Goal: Transaction & Acquisition: Book appointment/travel/reservation

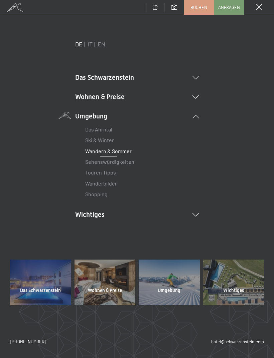
click at [194, 100] on li "Wohnen & Preise Inklusivleistungen Zimmer & Preise Liste Angebote Liste Familie…" at bounding box center [137, 96] width 124 height 9
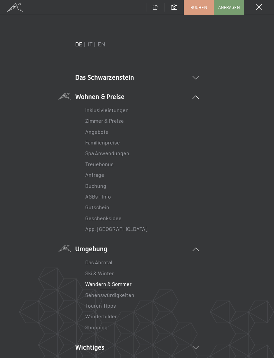
click at [103, 133] on link "Angebote" at bounding box center [96, 132] width 23 height 6
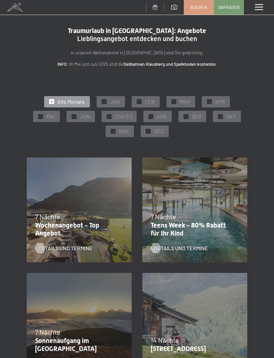
click at [184, 118] on div at bounding box center [185, 116] width 5 height 5
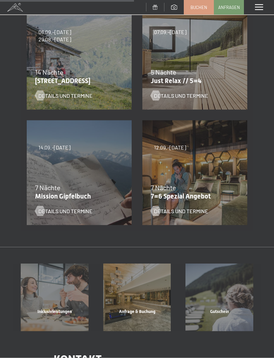
scroll to position [269, 0]
click at [189, 178] on div "04.10.–26.10.2025 01.11.–21.12.2025 10.01.–01.02.2026 07.03.–29.03.2026 16.05.–…" at bounding box center [195, 173] width 116 height 116
click at [200, 173] on div "04.10.–26.10.2025 01.11.–21.12.2025 10.01.–01.02.2026 07.03.–29.03.2026 16.05.–…" at bounding box center [195, 173] width 116 height 116
click at [191, 210] on span "Details und Termine" at bounding box center [181, 210] width 54 height 7
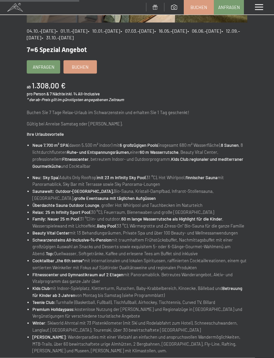
scroll to position [145, 0]
click at [81, 71] on link "Buchen" at bounding box center [80, 66] width 33 height 13
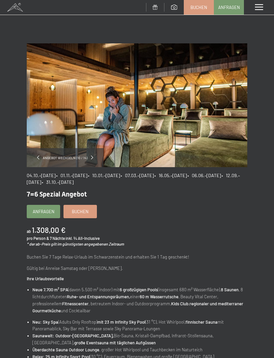
click at [78, 202] on span "Einwilligung Marketing*" at bounding box center [99, 198] width 55 height 7
click at [69, 202] on input "Einwilligung Marketing*" at bounding box center [65, 198] width 7 height 7
click at [80, 214] on link "Buchen" at bounding box center [80, 211] width 33 height 13
click at [77, 202] on span "Einwilligung Marketing*" at bounding box center [99, 198] width 55 height 7
click at [69, 202] on input "Einwilligung Marketing*" at bounding box center [65, 198] width 7 height 7
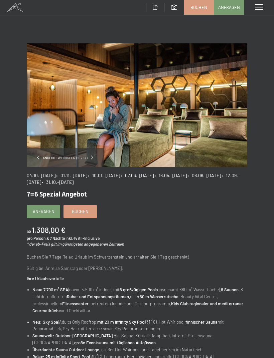
click at [78, 202] on span "Einwilligung Marketing*" at bounding box center [99, 198] width 55 height 7
click at [69, 202] on input "Einwilligung Marketing*" at bounding box center [65, 198] width 7 height 7
click at [80, 202] on span "Einwilligung Marketing*" at bounding box center [99, 198] width 55 height 7
click at [69, 202] on input "Einwilligung Marketing*" at bounding box center [65, 198] width 7 height 7
click at [81, 202] on span "Einwilligung Marketing*" at bounding box center [99, 198] width 55 height 7
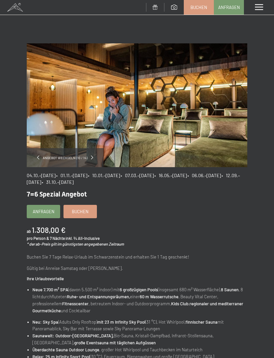
click at [69, 202] on input "Einwilligung Marketing*" at bounding box center [65, 198] width 7 height 7
click at [81, 202] on span "Einwilligung Marketing*" at bounding box center [99, 198] width 55 height 7
click at [69, 202] on input "Einwilligung Marketing*" at bounding box center [65, 198] width 7 height 7
checkbox input "false"
click at [78, 212] on span "Buchen" at bounding box center [80, 212] width 17 height 6
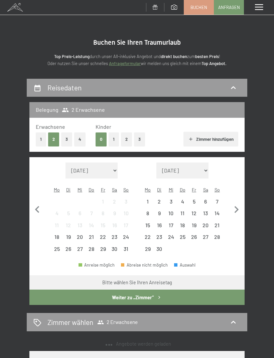
select select "[DATE]"
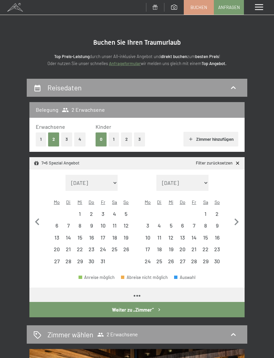
select select "[DATE]"
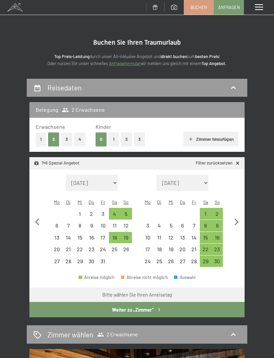
click at [38, 217] on icon "button" at bounding box center [37, 222] width 14 height 14
select select "[DATE]"
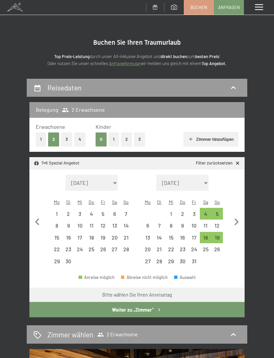
click at [214, 211] on div "5" at bounding box center [217, 216] width 10 height 10
select select "2025-09-01"
select select "[DATE]"
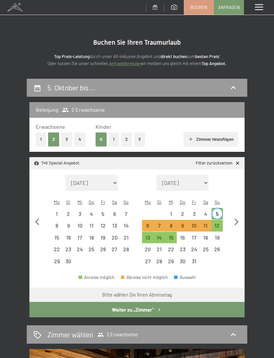
click at [215, 223] on div "12" at bounding box center [217, 228] width 10 height 10
select select "[DATE]"
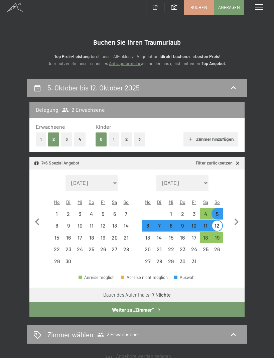
select select "[DATE]"
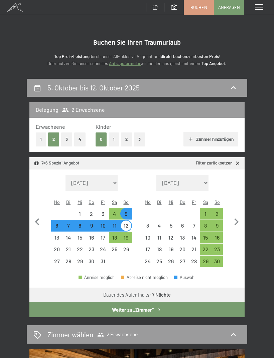
click at [139, 302] on button "Weiter zu „Zimmer“" at bounding box center [136, 309] width 215 height 15
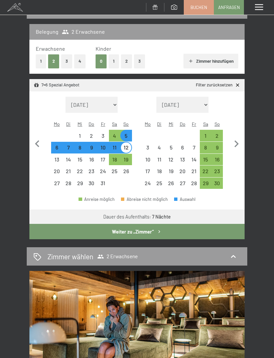
select select "[DATE]"
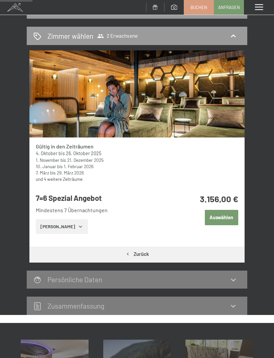
click at [66, 226] on button "[PERSON_NAME]" at bounding box center [62, 226] width 52 height 15
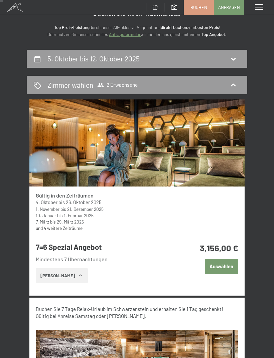
scroll to position [0, 0]
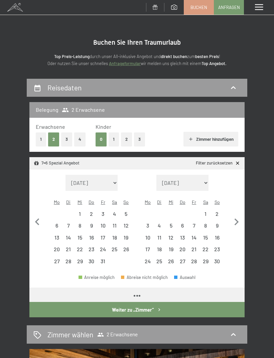
select select "[DATE]"
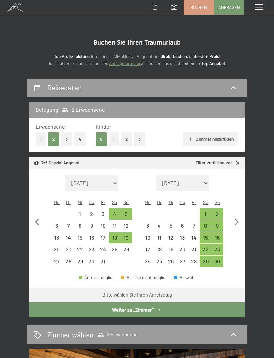
click at [115, 211] on div "4" at bounding box center [114, 216] width 10 height 10
select select "[DATE]"
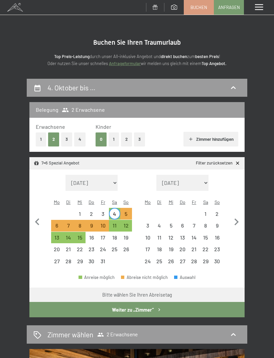
click at [116, 223] on div "11" at bounding box center [114, 228] width 10 height 10
select select "[DATE]"
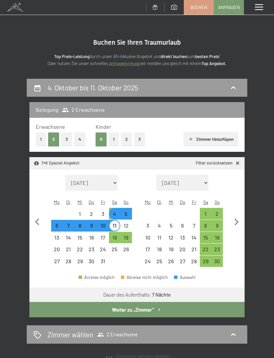
select select "[DATE]"
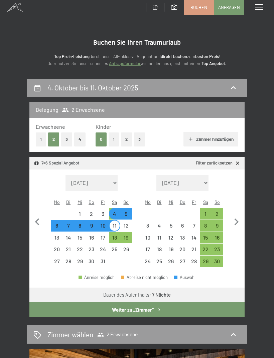
click at [172, 302] on button "Weiter zu „Zimmer“" at bounding box center [136, 309] width 215 height 15
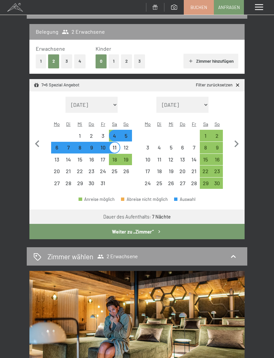
select select "[DATE]"
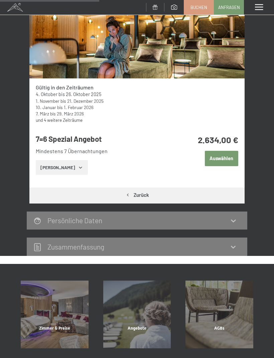
scroll to position [0, 0]
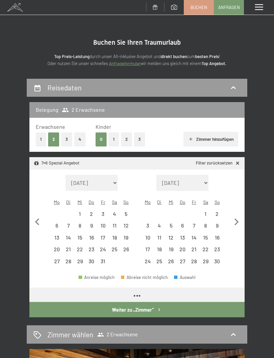
select select "[DATE]"
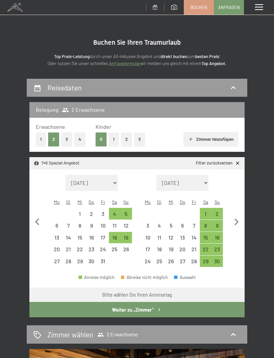
click at [32, 218] on icon "button" at bounding box center [37, 222] width 14 height 14
select select "[DATE]"
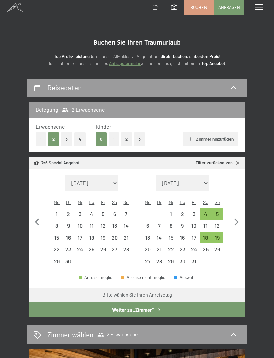
click at [237, 219] on icon "button" at bounding box center [236, 222] width 4 height 7
select select "[DATE]"
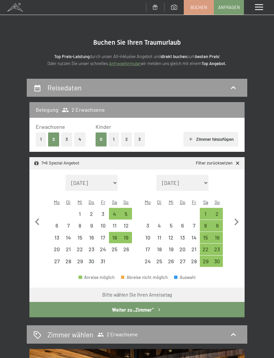
click at [205, 7] on span "Buchen" at bounding box center [198, 7] width 17 height 6
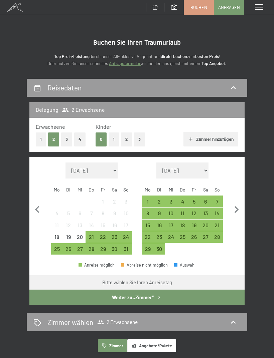
click at [216, 199] on div "7" at bounding box center [217, 204] width 10 height 10
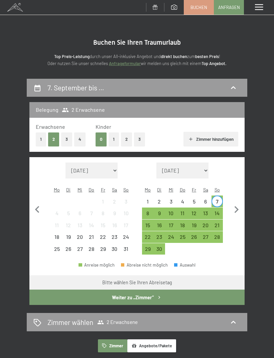
click at [218, 211] on div "14" at bounding box center [217, 216] width 10 height 10
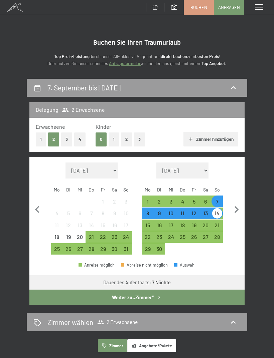
click at [169, 290] on button "Weiter zu „Zimmer“" at bounding box center [136, 297] width 215 height 15
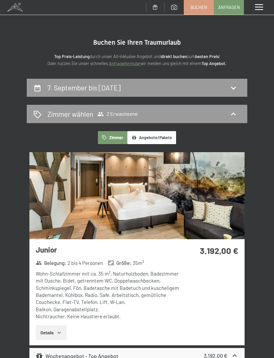
click at [199, 7] on span "Buchen" at bounding box center [198, 7] width 17 height 6
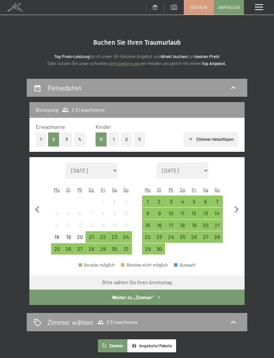
click at [172, 211] on div "10" at bounding box center [171, 216] width 10 height 10
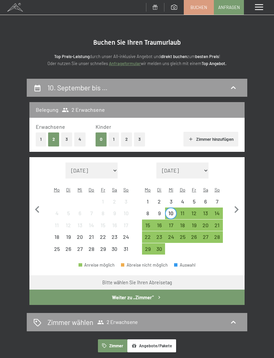
click at [173, 223] on div "17" at bounding box center [171, 228] width 10 height 10
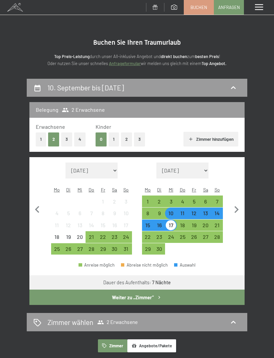
click at [166, 290] on button "Weiter zu „Zimmer“" at bounding box center [136, 297] width 215 height 15
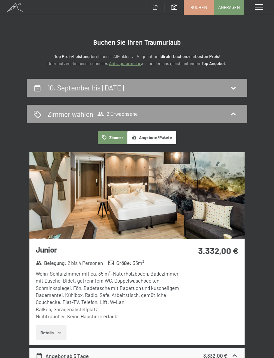
click at [258, 10] on span at bounding box center [259, 7] width 8 height 6
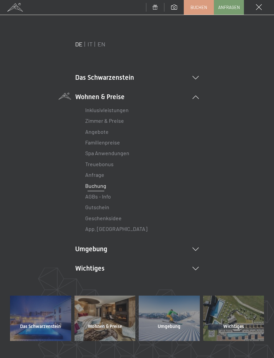
click at [97, 156] on link "Spa Anwendungen" at bounding box center [107, 153] width 44 height 6
